Goal: Information Seeking & Learning: Understand process/instructions

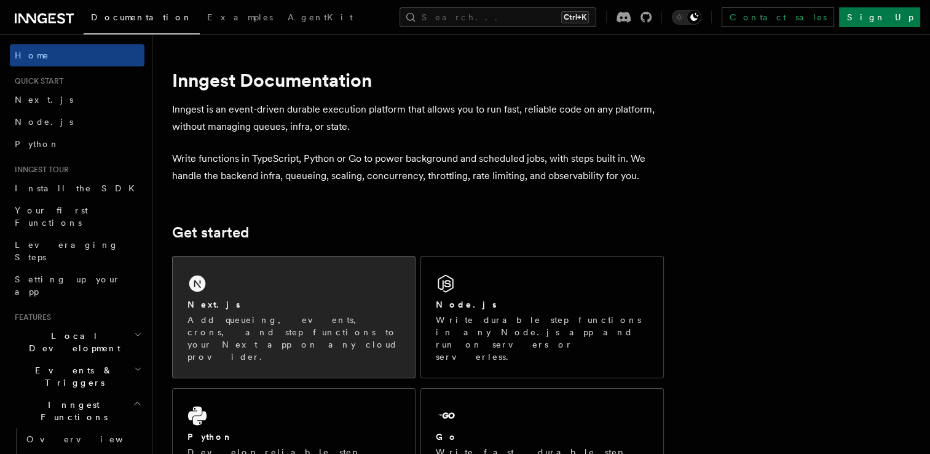
click at [309, 310] on div "Next.js" at bounding box center [293, 304] width 213 height 13
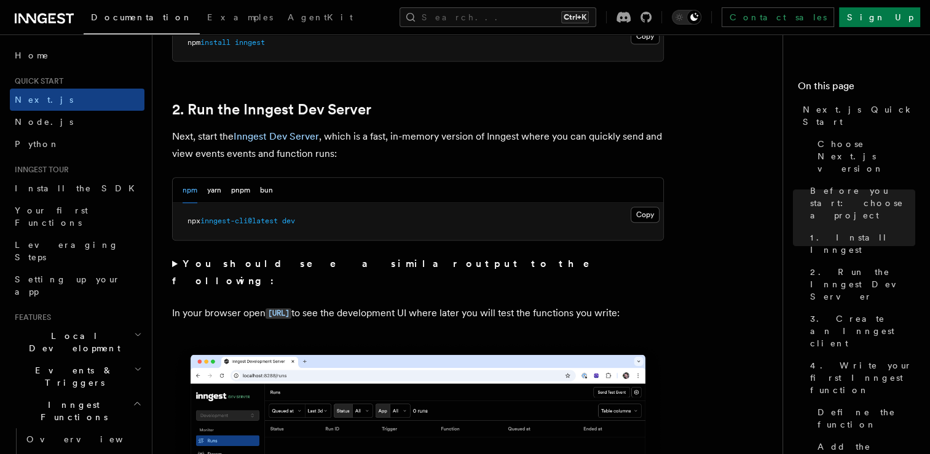
scroll to position [816, 0]
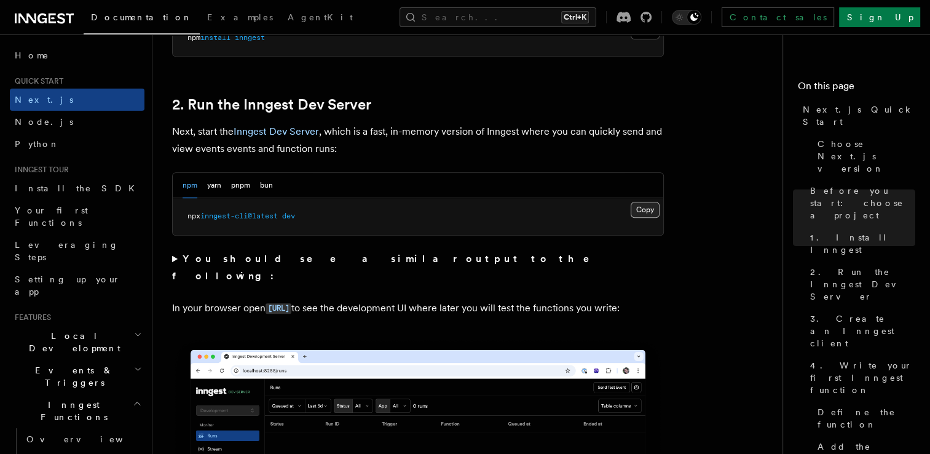
click at [639, 203] on button "Copy Copied" at bounding box center [645, 210] width 29 height 16
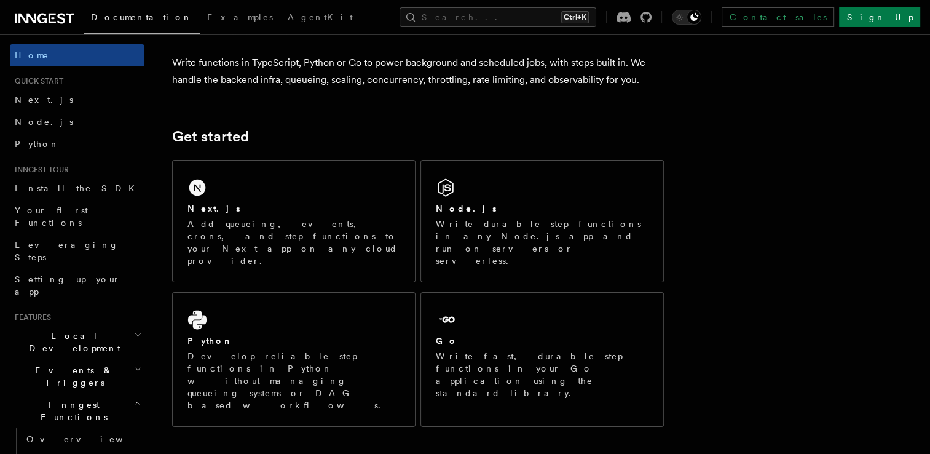
scroll to position [113, 0]
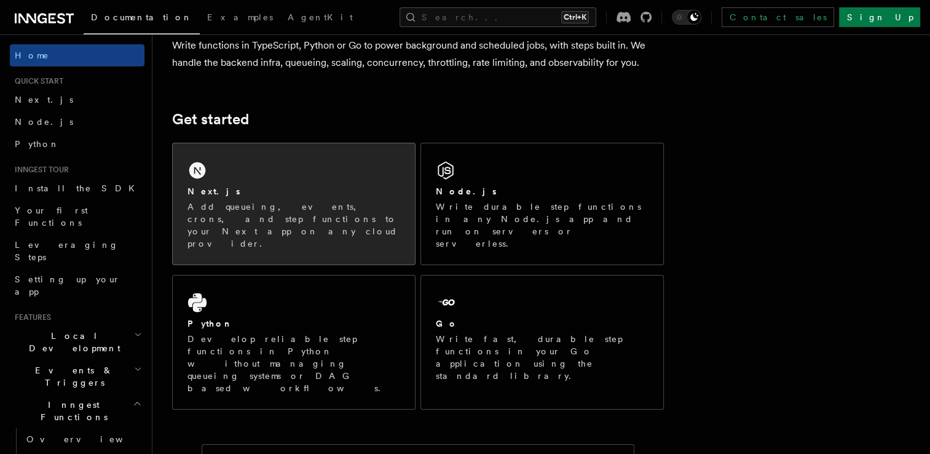
click at [371, 203] on p "Add queueing, events, crons, and step functions to your Next app on any cloud p…" at bounding box center [293, 224] width 213 height 49
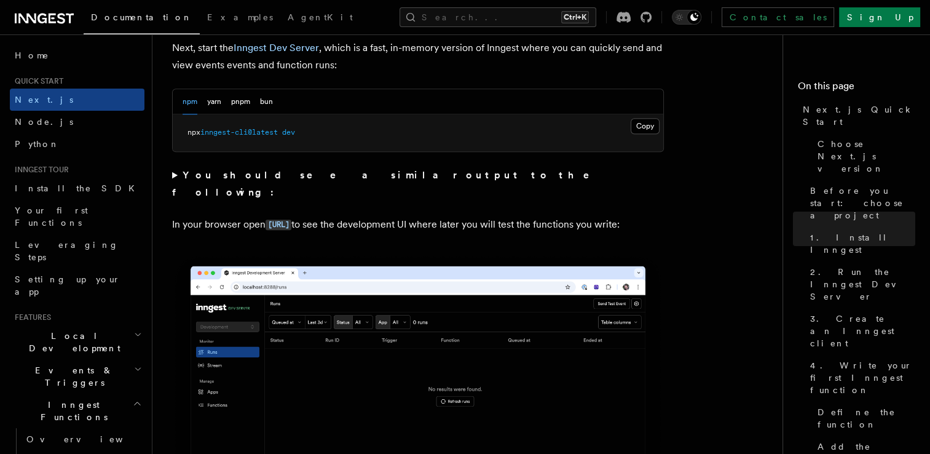
scroll to position [900, 0]
